Goal: Book appointment/travel/reservation

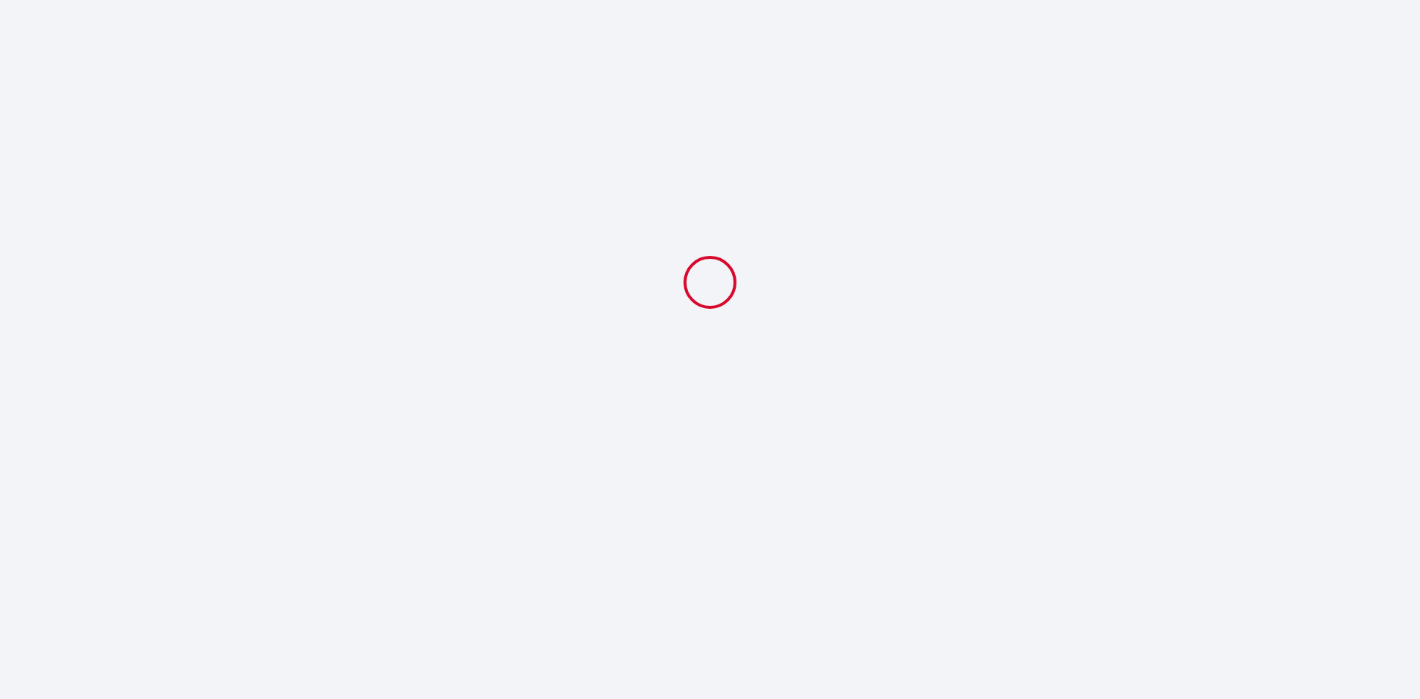
select select
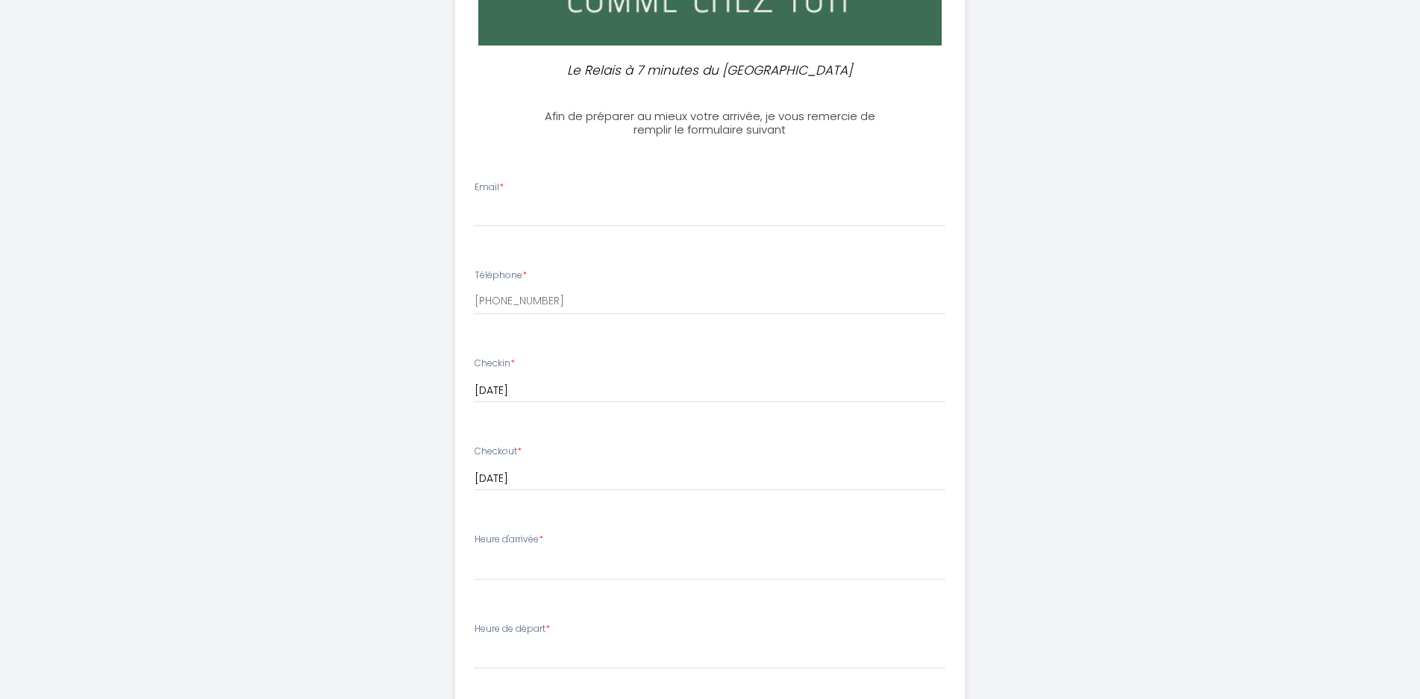
scroll to position [522, 0]
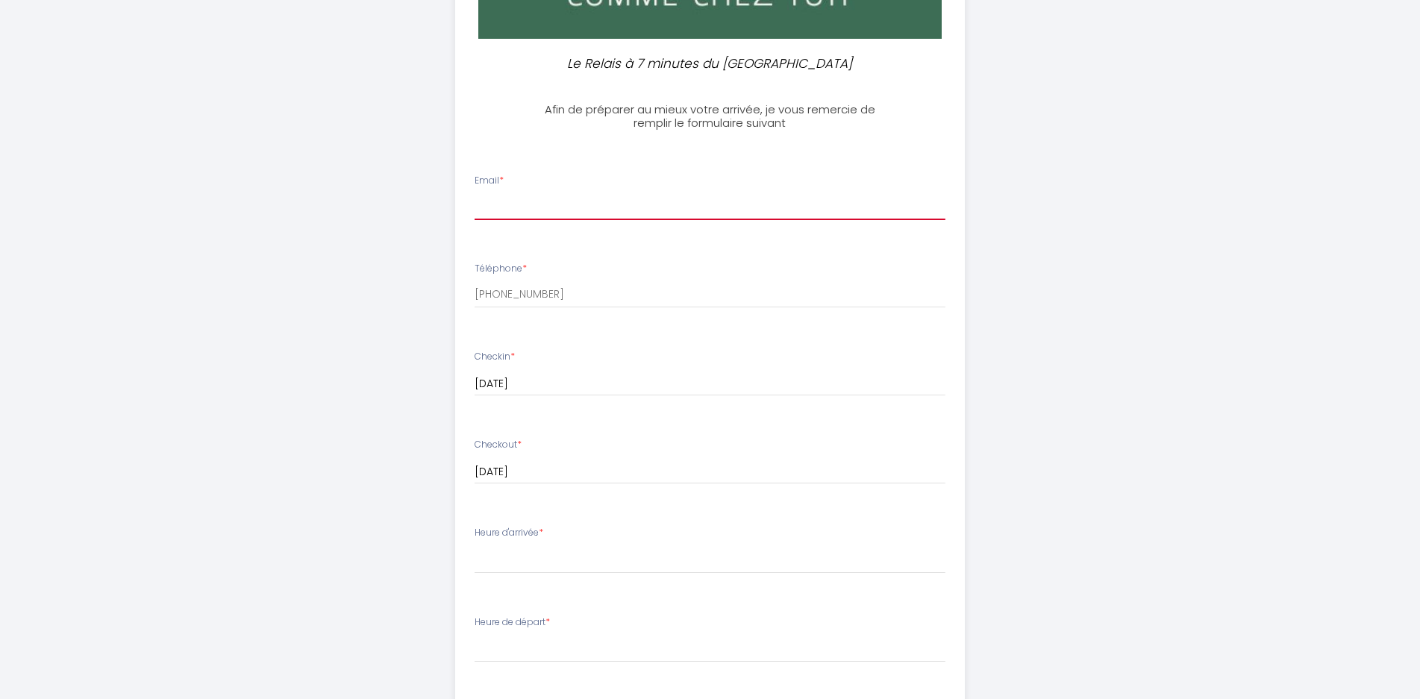
click at [567, 198] on input "Email *" at bounding box center [710, 206] width 471 height 27
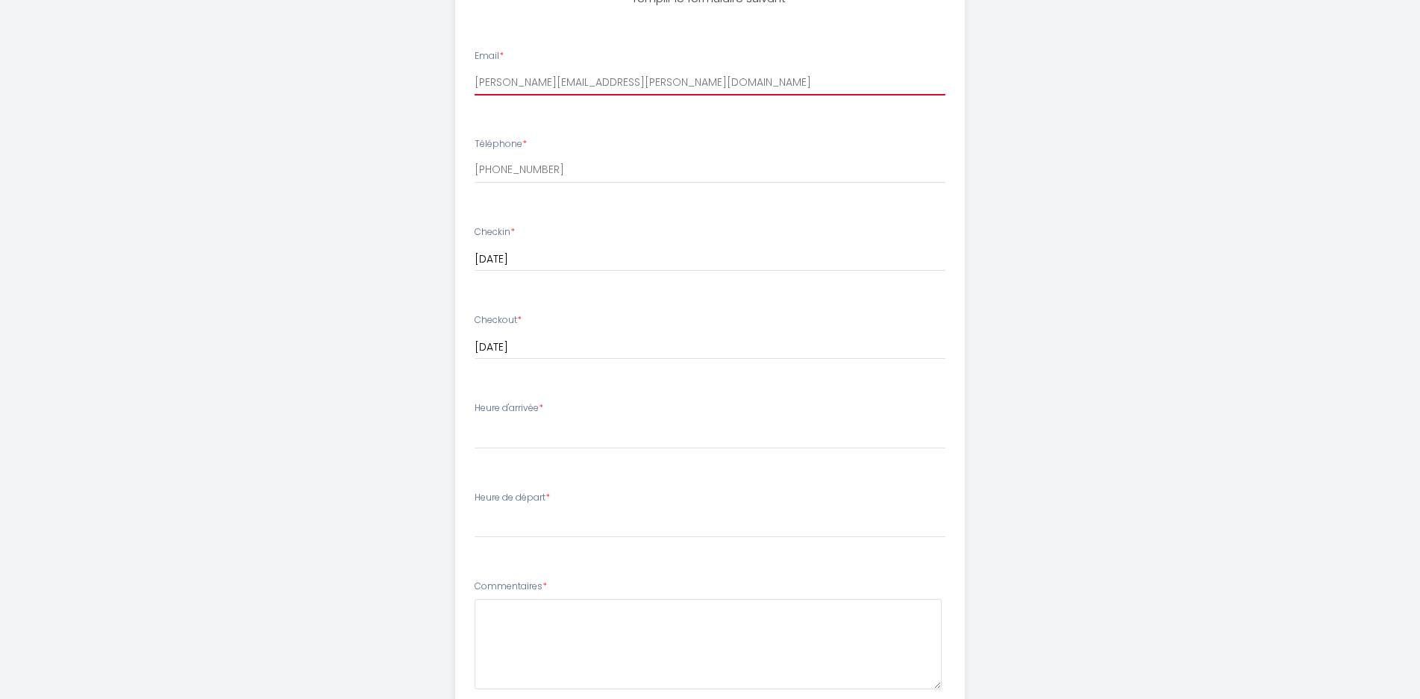
scroll to position [672, 0]
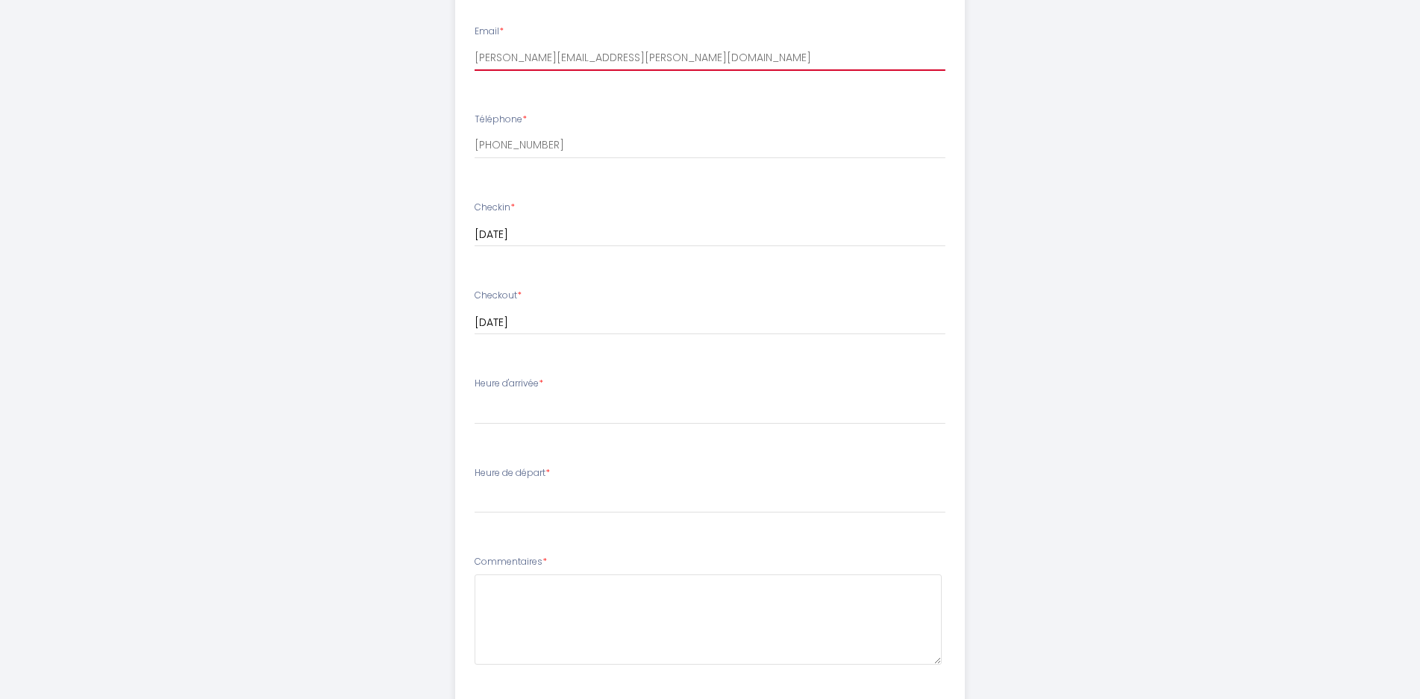
type input "[PERSON_NAME][EMAIL_ADDRESS][PERSON_NAME][DOMAIN_NAME]"
click at [544, 402] on select "16:00 16:30 17:00 17:30 18:00 18:30 19:00 19:30 20:00 20:30 21:00 21:30 22:00 2…" at bounding box center [710, 410] width 471 height 28
select select "18:00"
click at [475, 396] on select "16:00 16:30 17:00 17:30 18:00 18:30 19:00 19:30 20:00 20:30 21:00 21:30 22:00 2…" at bounding box center [710, 410] width 471 height 28
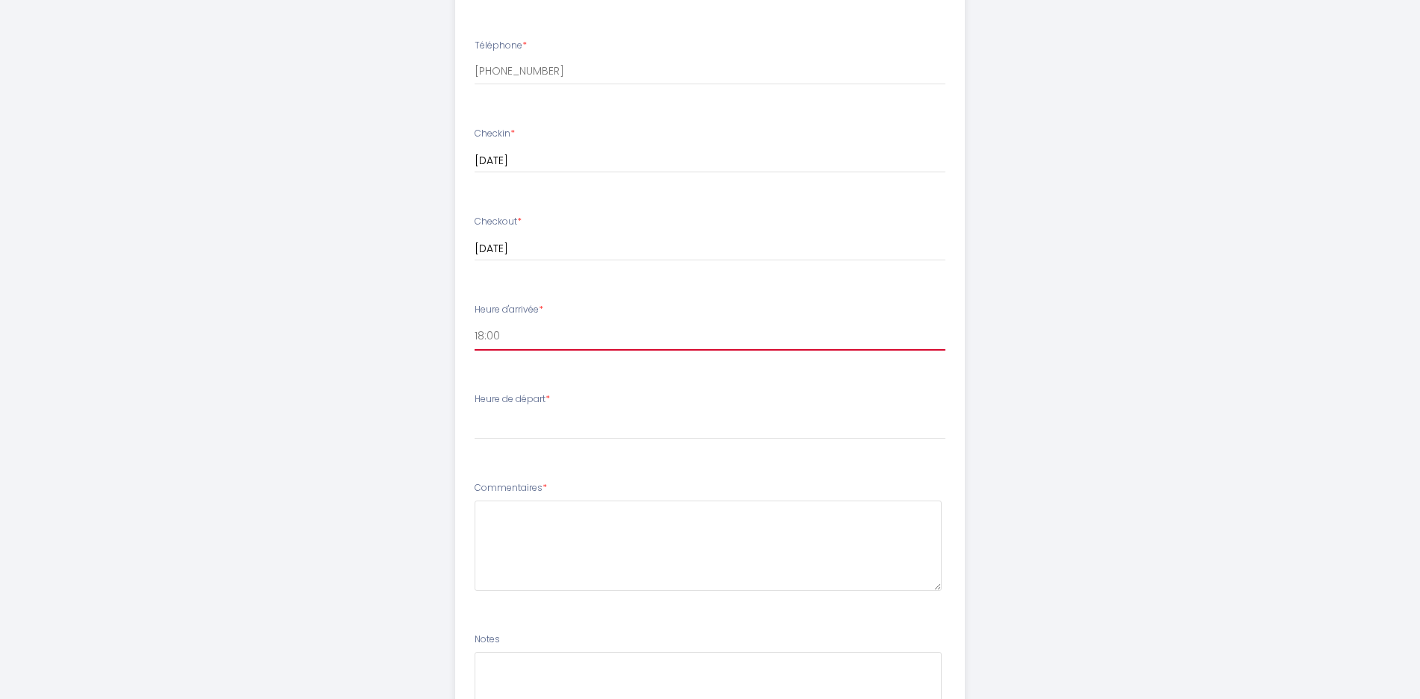
scroll to position [746, 0]
click at [519, 421] on select "00:00 00:30 01:00 01:30 02:00 02:30 03:00 03:30 04:00 04:30 05:00 05:30 06:00 0…" at bounding box center [710, 425] width 471 height 28
select select "10:00"
click at [475, 411] on select "00:00 00:30 01:00 01:30 02:00 02:30 03:00 03:30 04:00 04:30 05:00 05:30 06:00 0…" at bounding box center [710, 425] width 471 height 28
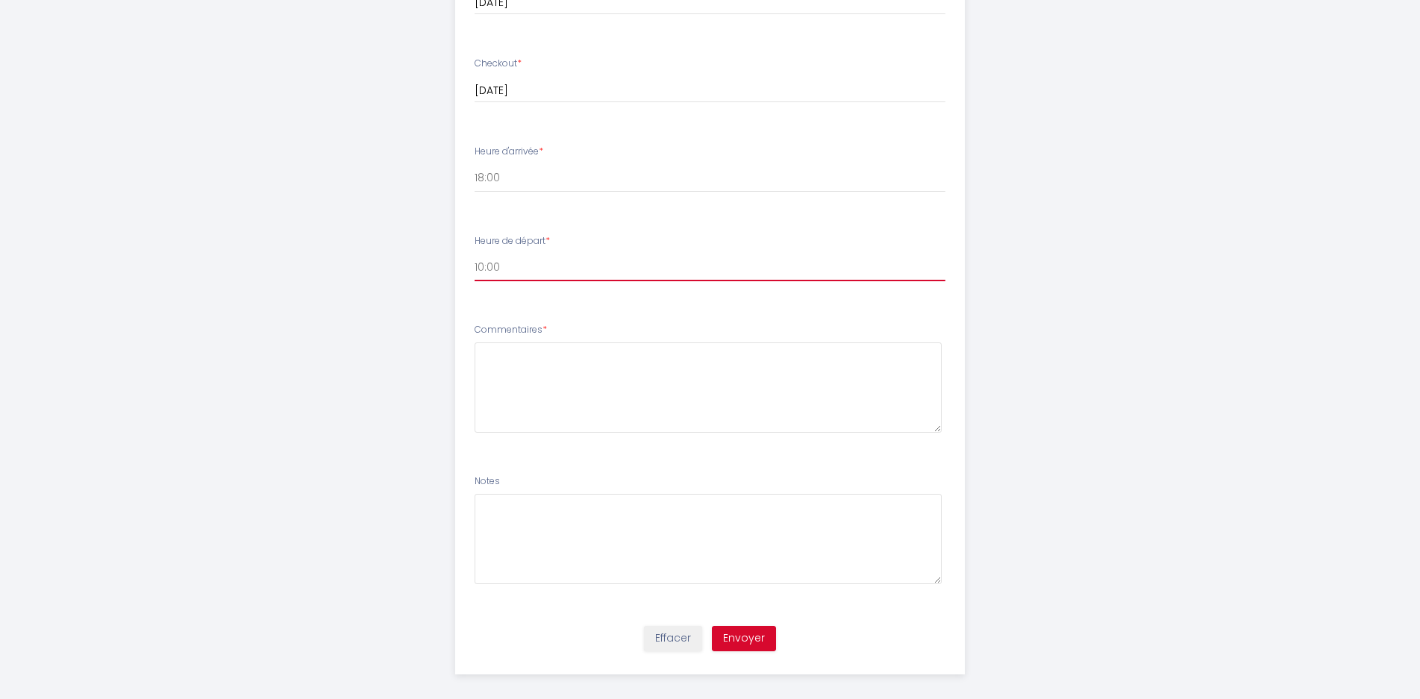
scroll to position [905, 0]
drag, startPoint x: 746, startPoint y: 627, endPoint x: 661, endPoint y: 471, distance: 178.1
click at [661, 471] on form "Email * [EMAIL_ADDRESS][DOMAIN_NAME] Téléphone * [PHONE_NUMBER] Checkin * [DATE…" at bounding box center [710, 209] width 508 height 925
click at [621, 371] on textarea at bounding box center [708, 386] width 467 height 90
type textarea "/"
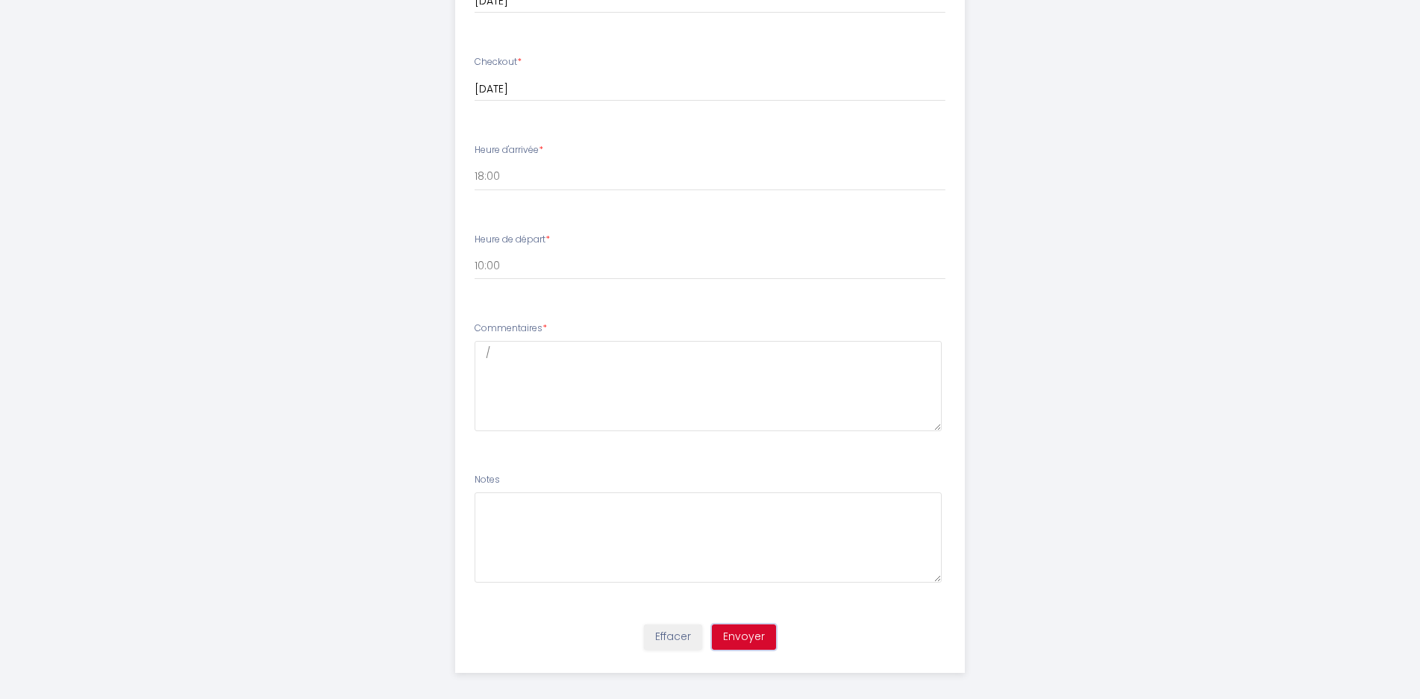
click at [754, 629] on button "Envoyer" at bounding box center [744, 637] width 64 height 25
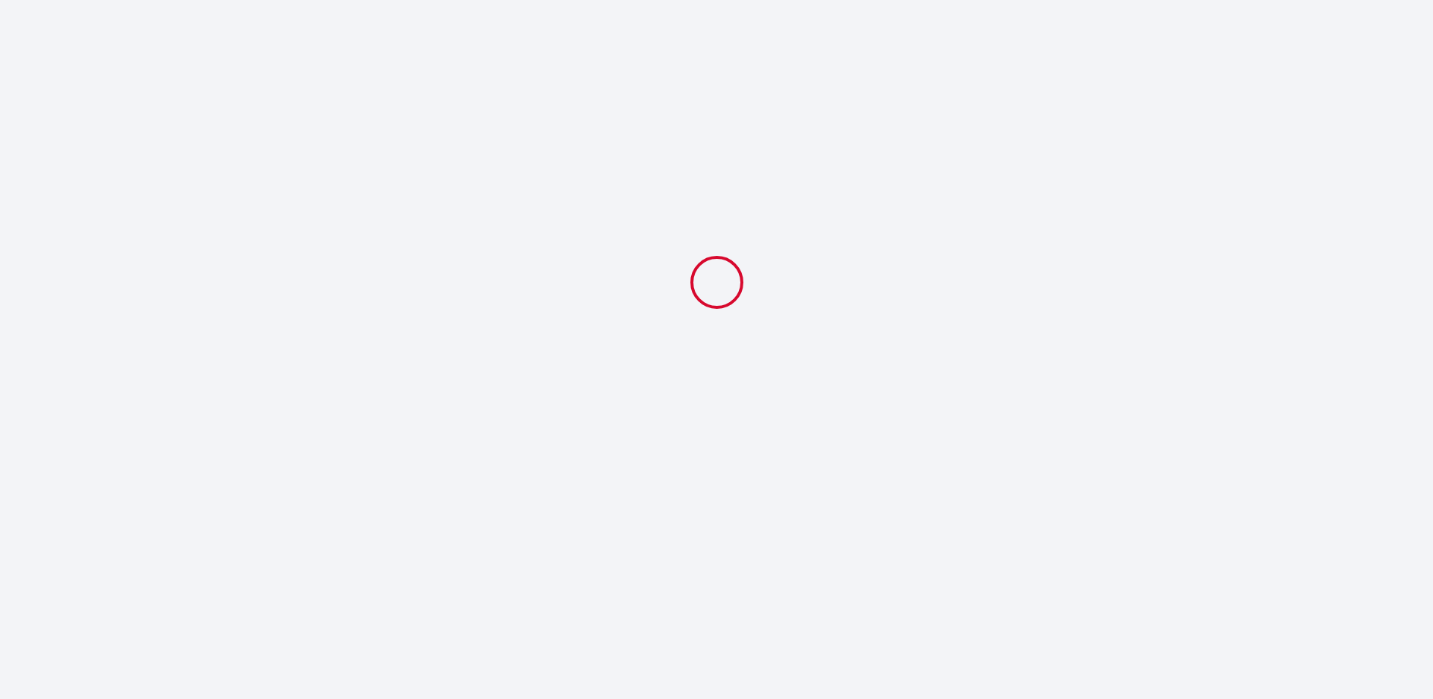
select select "18:00"
select select "10:00"
